Goal: Task Accomplishment & Management: Use online tool/utility

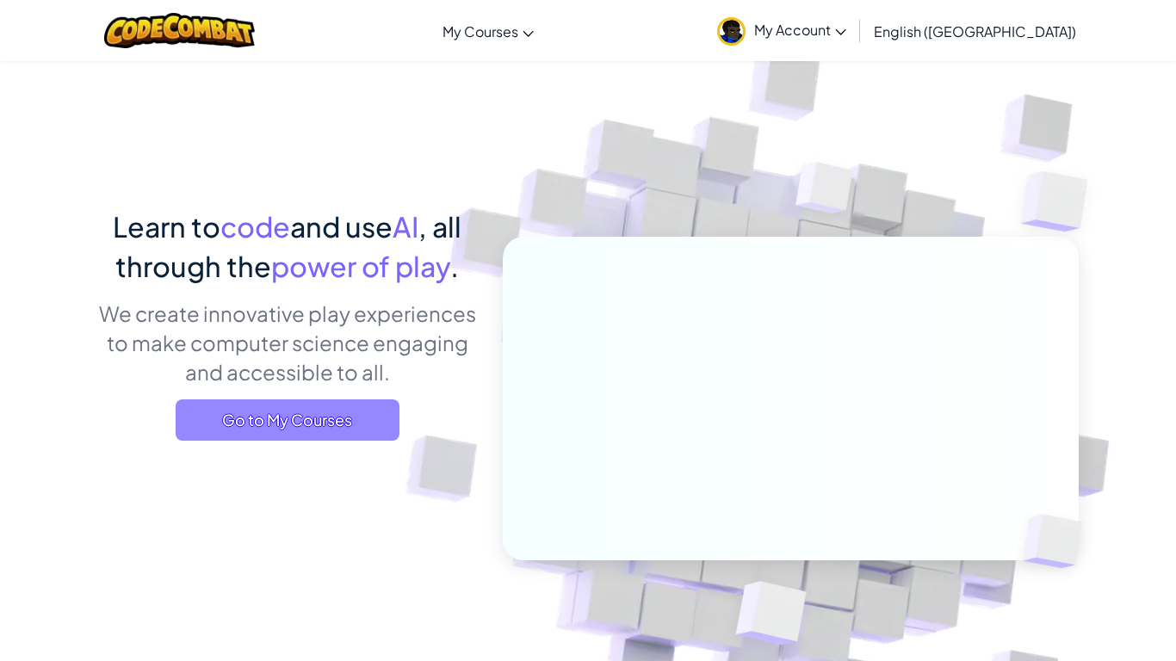
click at [381, 414] on span "Go to My Courses" at bounding box center [288, 419] width 224 height 41
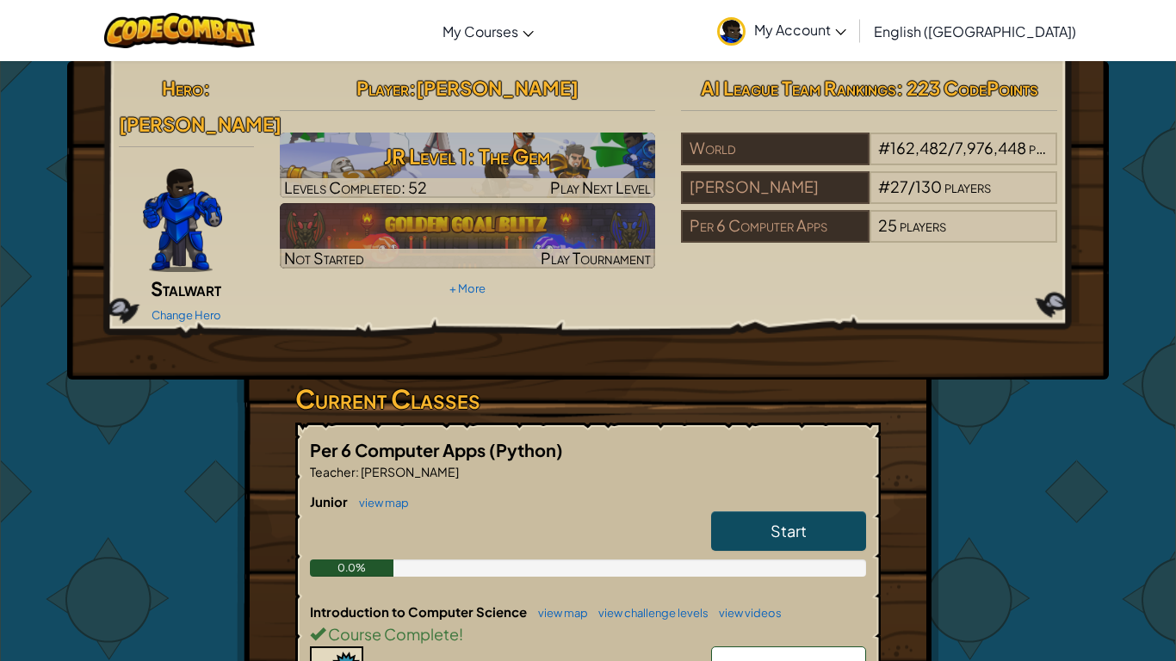
scroll to position [209, 0]
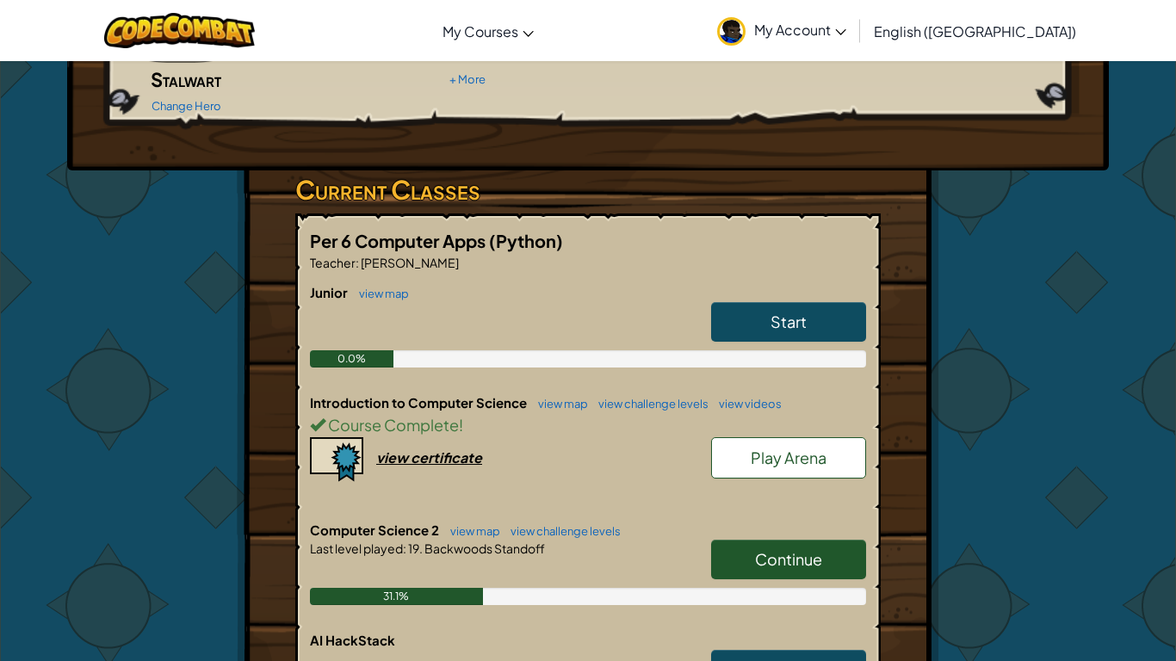
click at [814, 549] on span "Continue" at bounding box center [788, 559] width 67 height 20
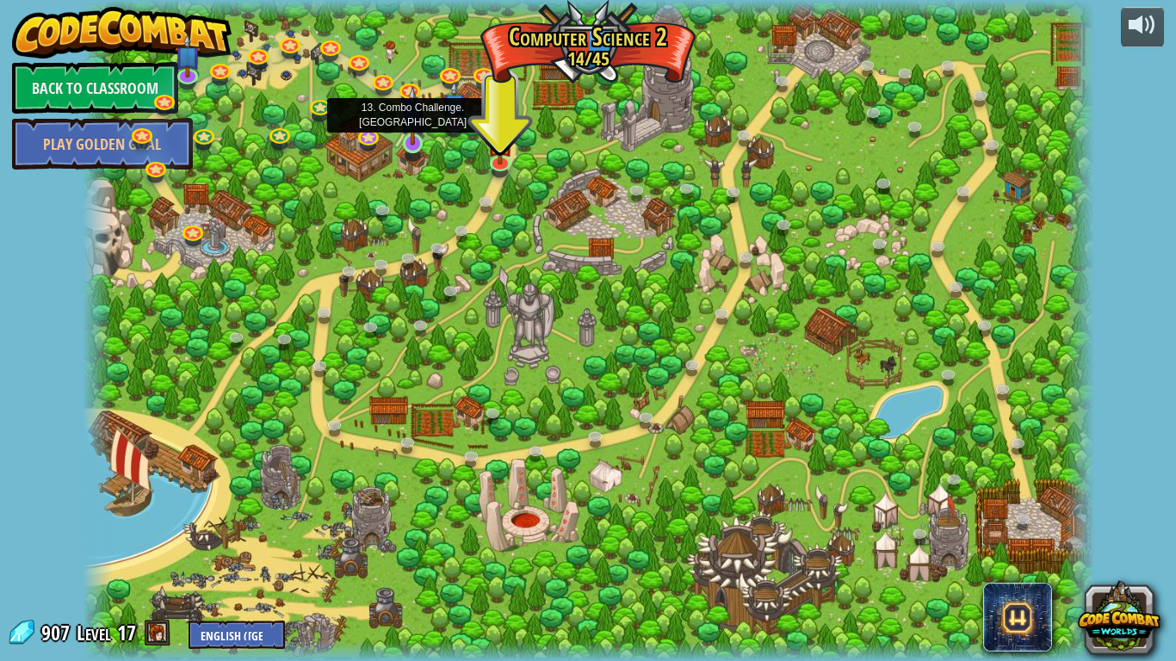
click at [410, 123] on img at bounding box center [413, 115] width 26 height 59
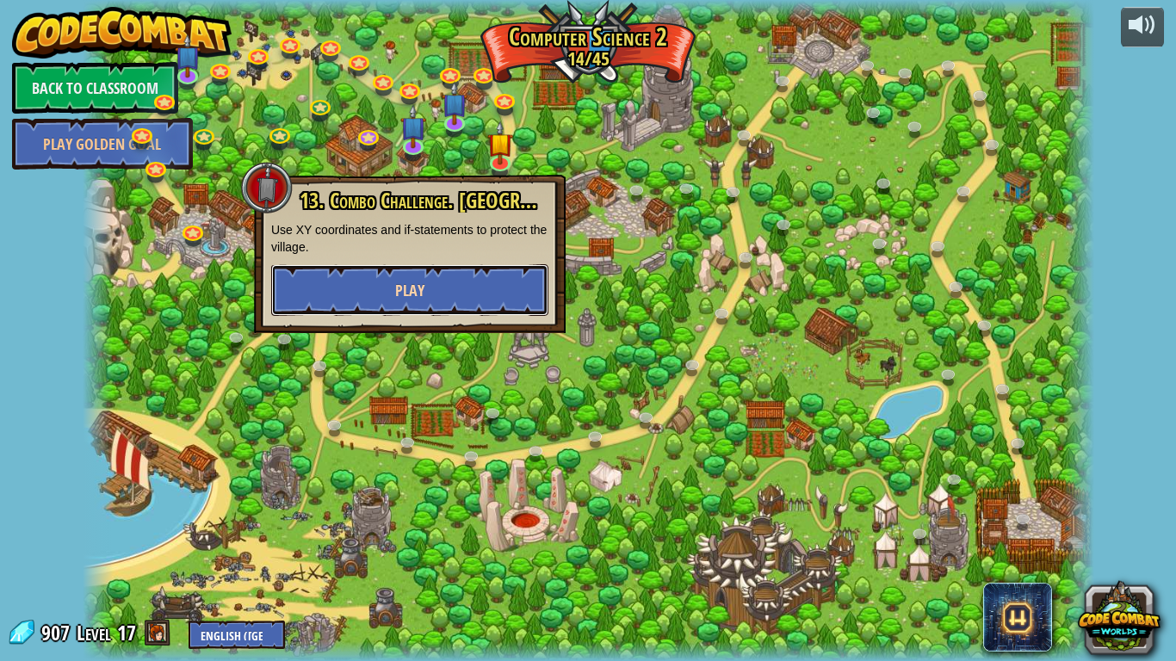
click at [528, 275] on button "Play" at bounding box center [409, 290] width 277 height 52
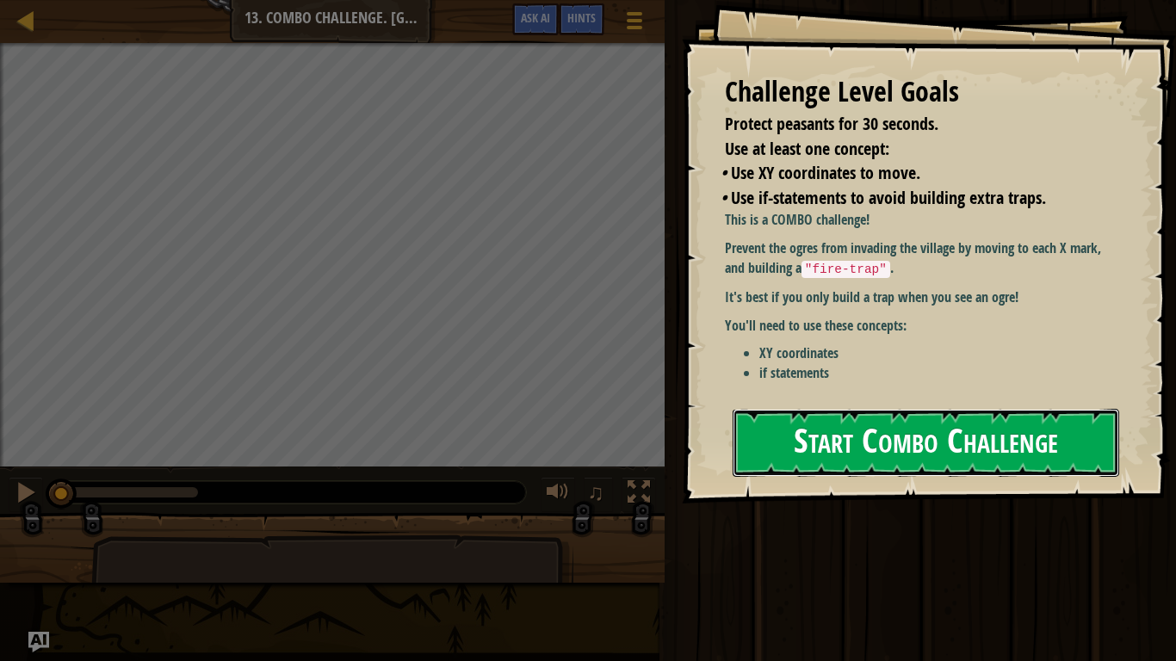
click at [743, 425] on button "Start Combo Challenge" at bounding box center [926, 443] width 387 height 68
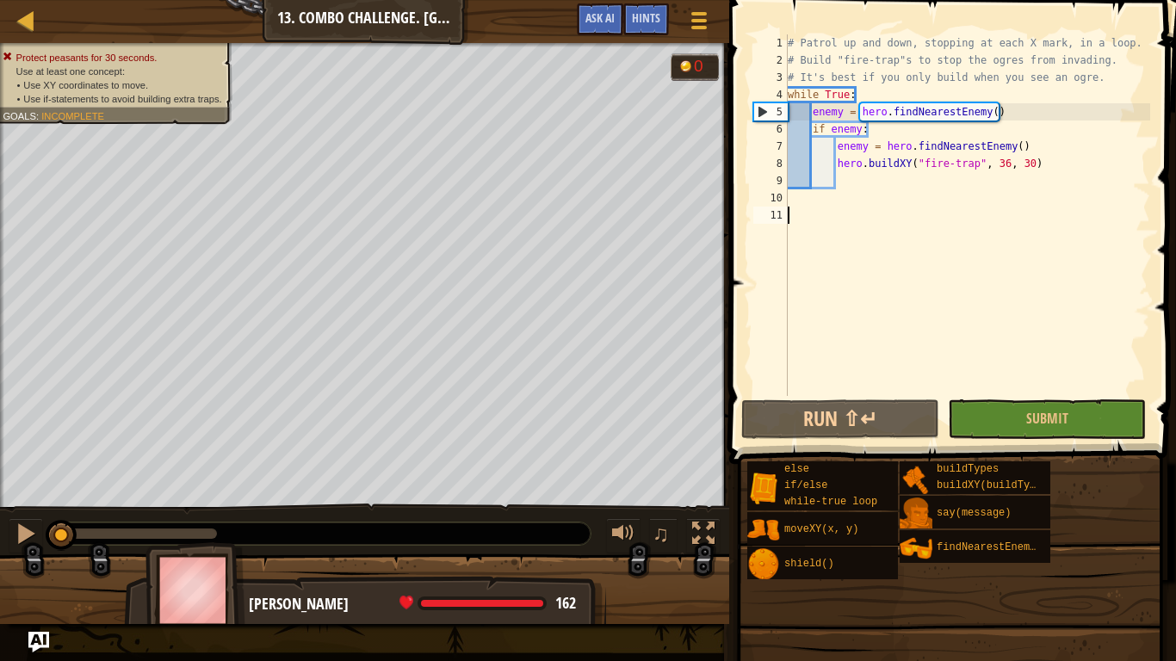
click at [635, 609] on div at bounding box center [364, 597] width 729 height 86
click at [20, 649] on div "Map Computer Science 2 13. Combo Challenge. Middle Point Game Menu Done Hints A…" at bounding box center [588, 330] width 1176 height 661
click at [42, 644] on img "Ask AI" at bounding box center [39, 642] width 22 height 22
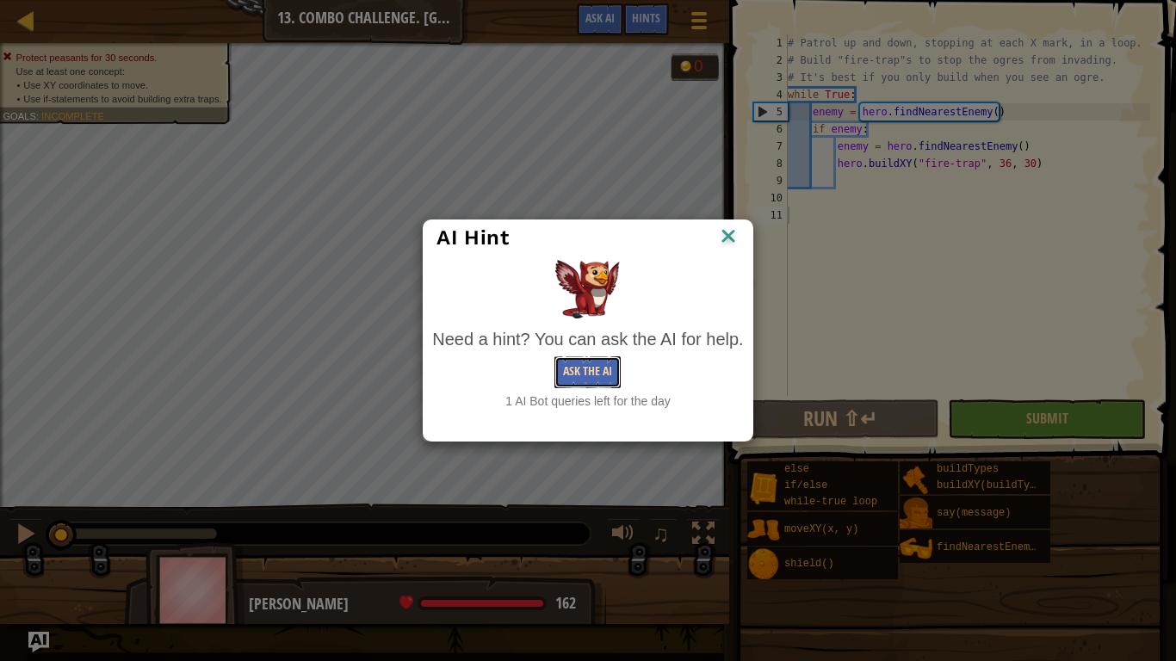
click at [610, 368] on button "Ask the AI" at bounding box center [587, 372] width 66 height 32
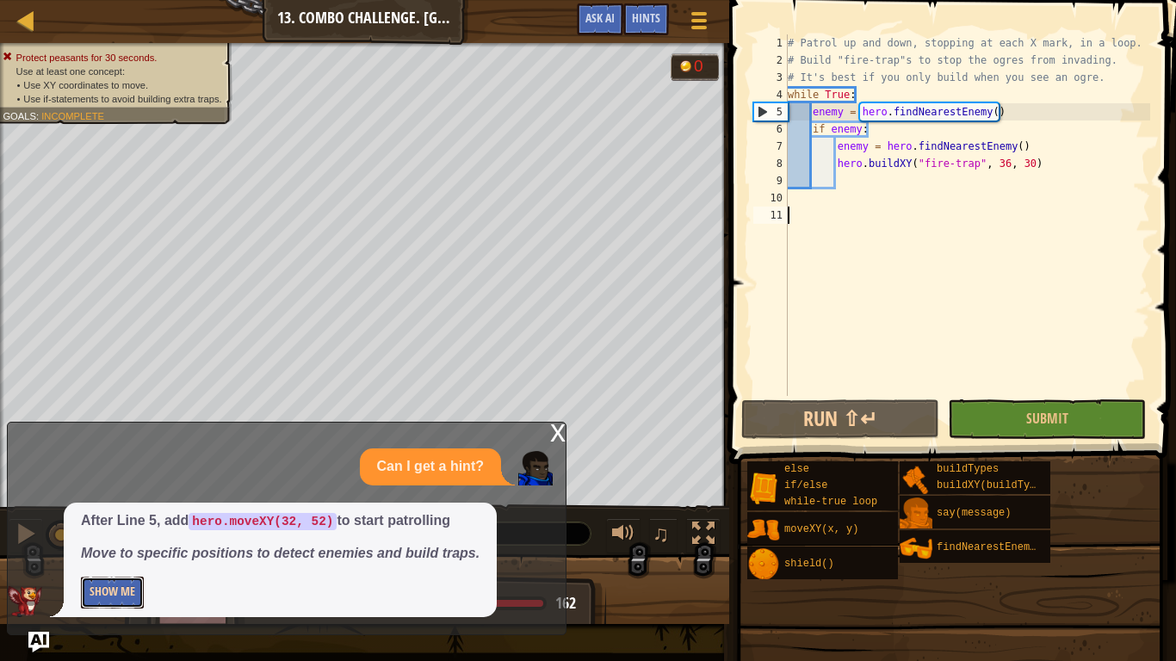
click at [133, 591] on button "Show Me" at bounding box center [112, 593] width 63 height 32
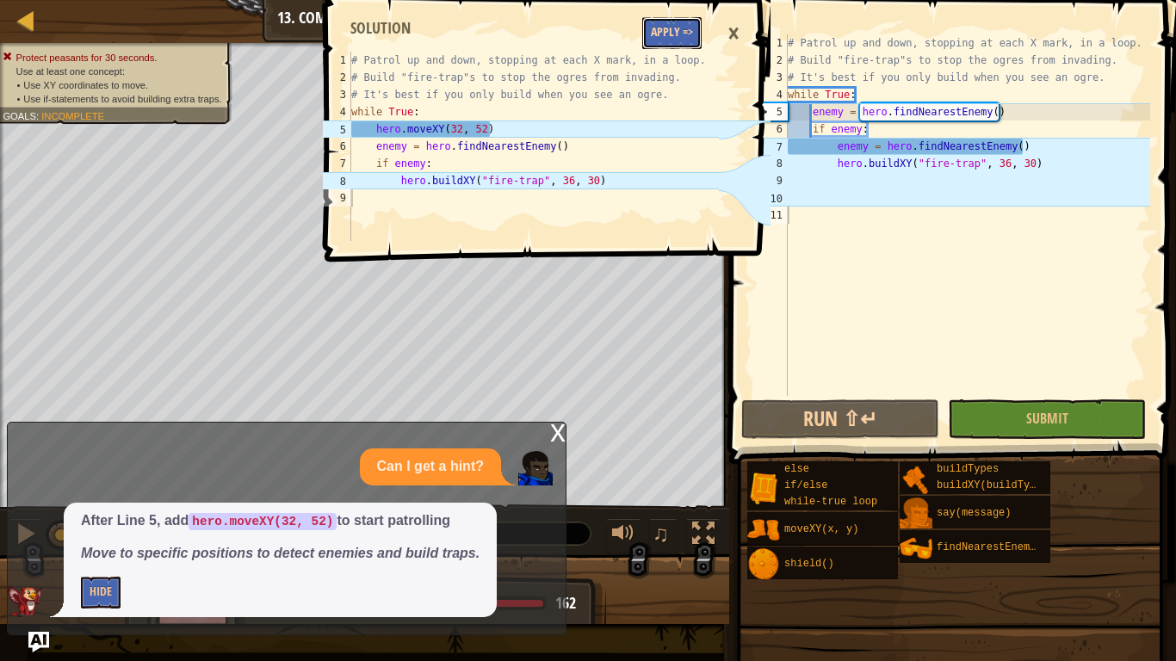
click at [677, 40] on button "Apply =>" at bounding box center [671, 33] width 59 height 32
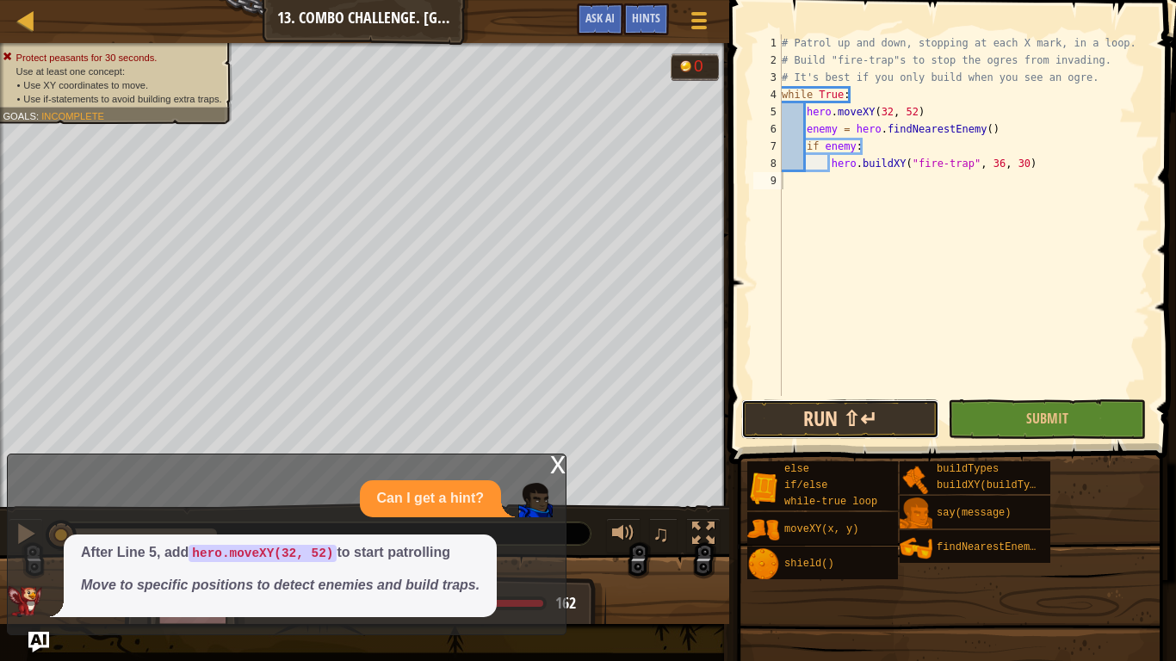
click at [816, 427] on button "Run ⇧↵" at bounding box center [840, 419] width 198 height 40
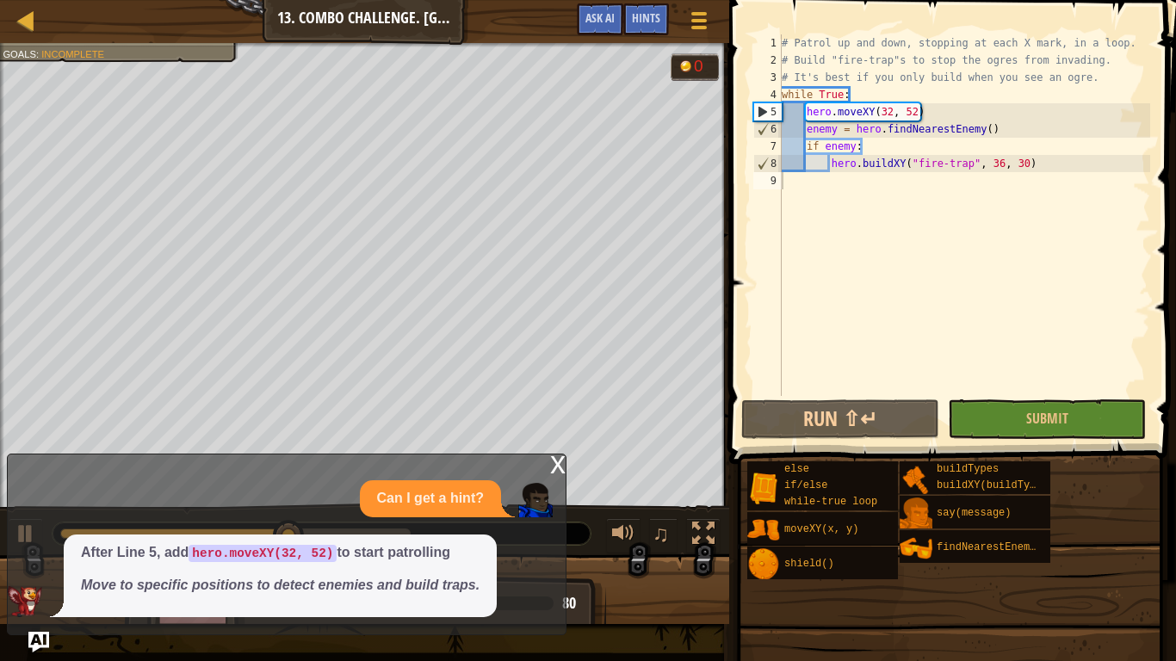
click at [538, 464] on div "x Can I get a hint? After Line 5, add hero.moveXY(32, 52) to start patrolling M…" at bounding box center [287, 545] width 560 height 182
click at [557, 464] on div "x" at bounding box center [557, 463] width 15 height 17
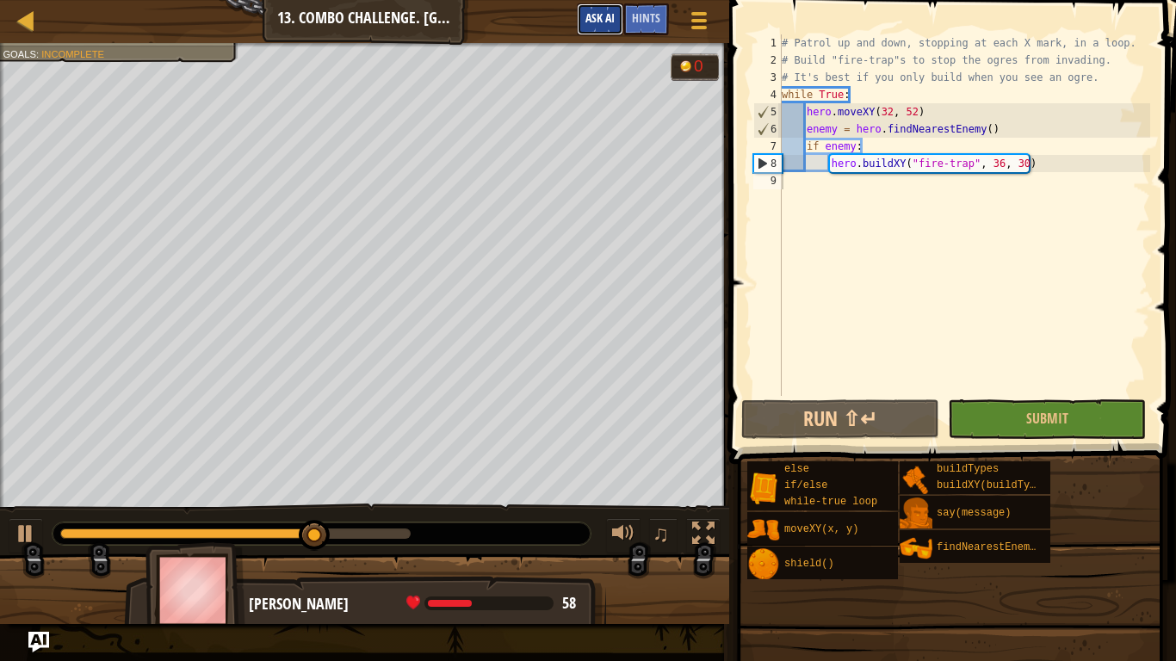
click at [616, 25] on button "Ask AI" at bounding box center [600, 19] width 46 height 32
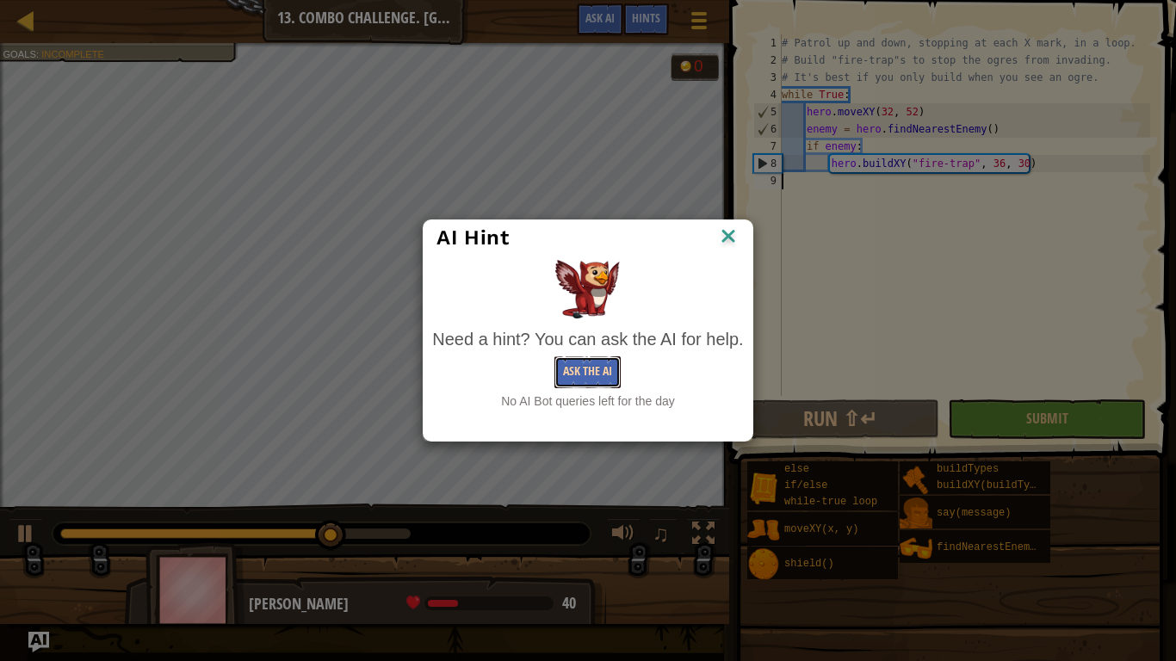
click at [606, 366] on button "Ask the AI" at bounding box center [587, 372] width 66 height 32
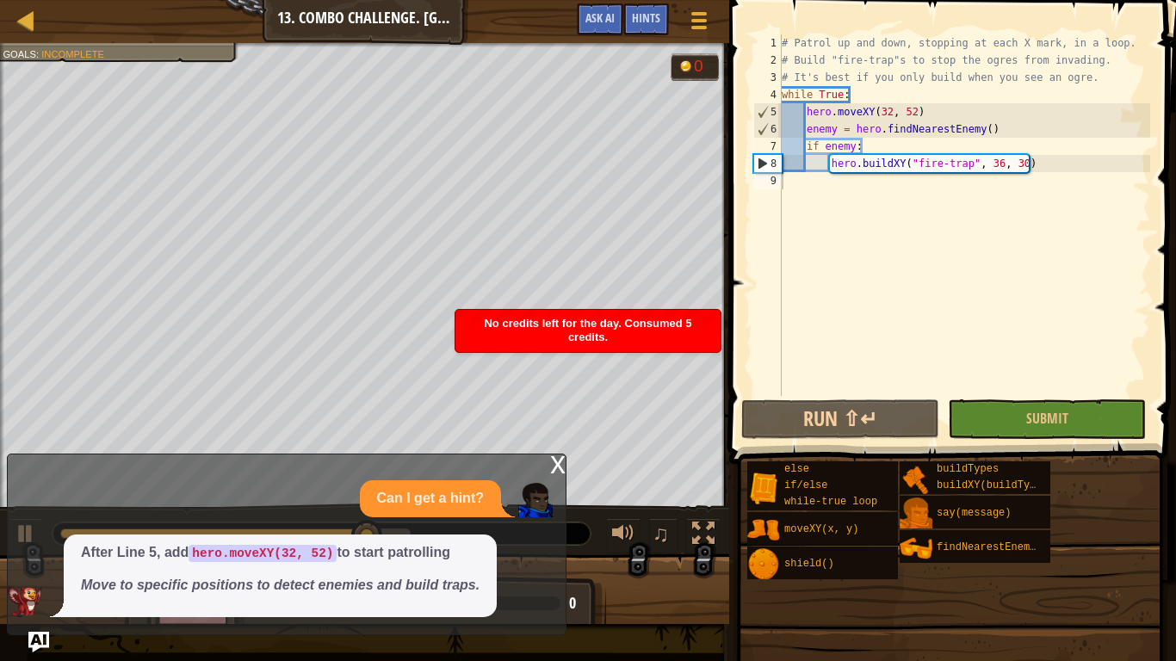
click at [557, 463] on div "x" at bounding box center [557, 463] width 15 height 17
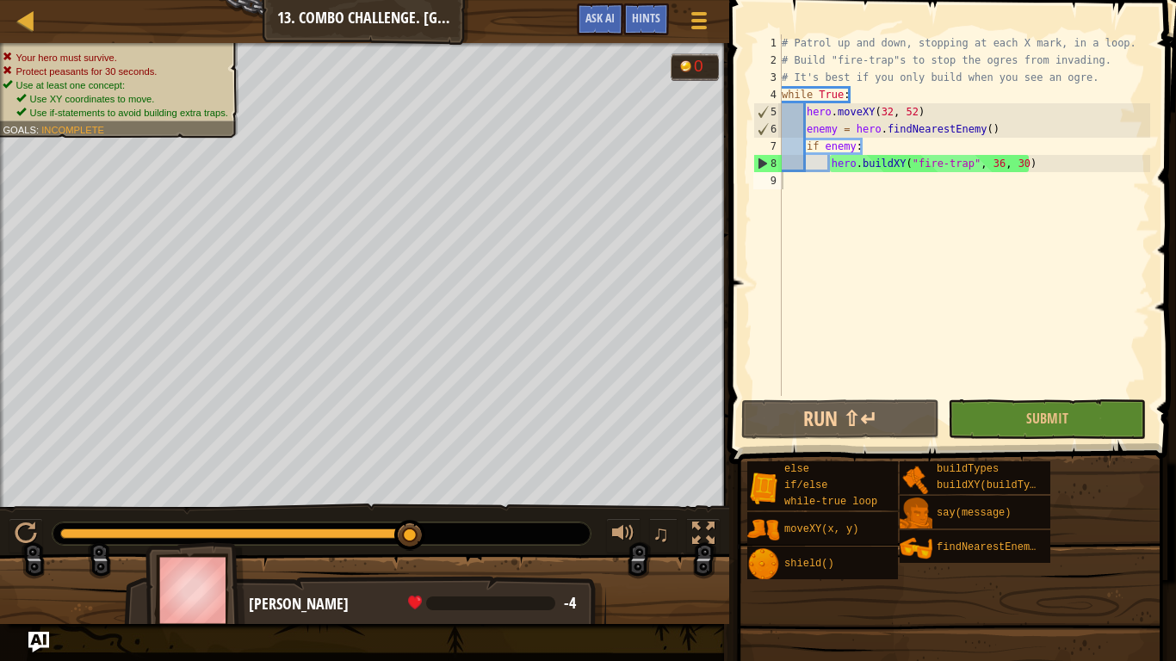
click at [1037, 159] on div "# Patrol up and down, stopping at each X mark, in a loop. # Build "fire-trap"s …" at bounding box center [964, 232] width 372 height 396
type textarea "hero.buildXY("fire-trap", 36, 30)"
click at [845, 412] on button "Run ⇧↵" at bounding box center [840, 419] width 198 height 40
